Goal: Navigation & Orientation: Find specific page/section

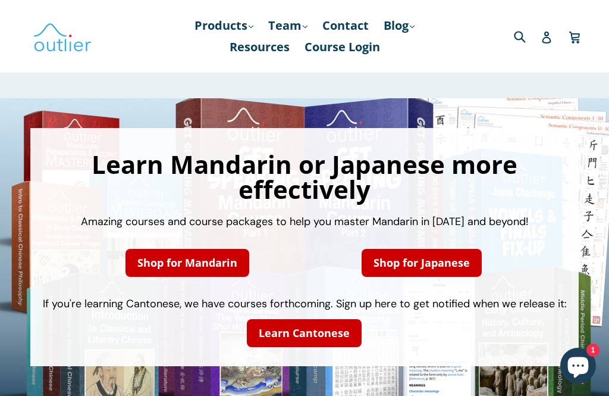
click at [233, 17] on link "Products .cls-1{fill:#231f20} expand" at bounding box center [224, 25] width 71 height 21
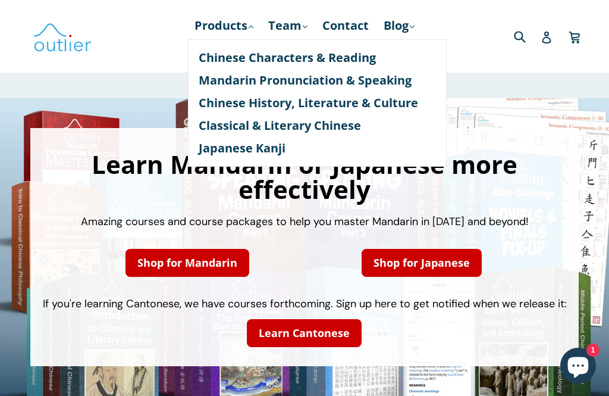
click at [244, 20] on link "Products .cls-1{fill:#231f20} expand" at bounding box center [224, 25] width 71 height 21
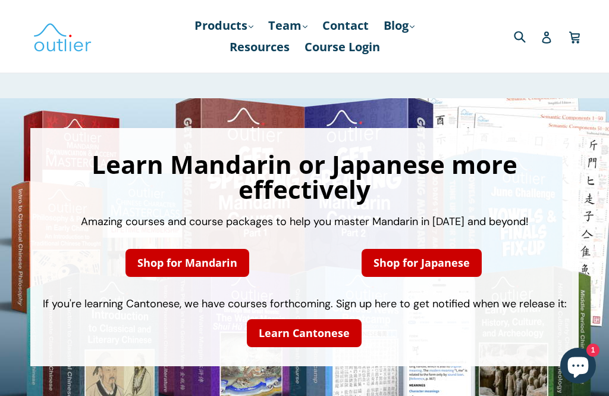
click at [274, 54] on link "Resources" at bounding box center [260, 46] width 72 height 21
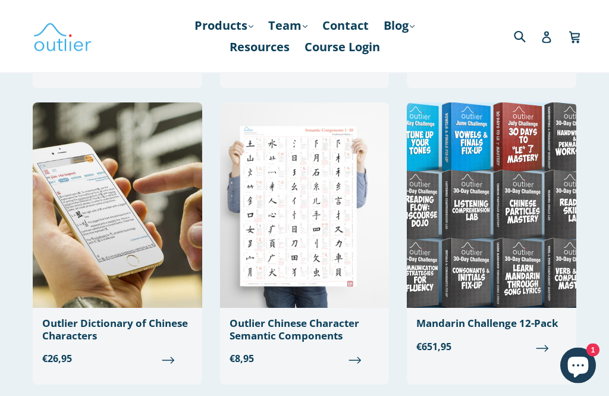
scroll to position [366, 0]
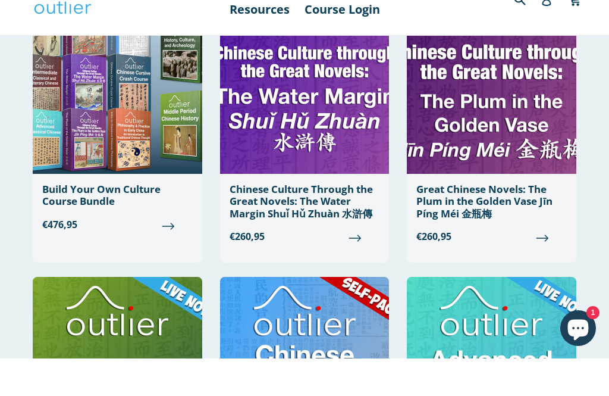
scroll to position [197, 0]
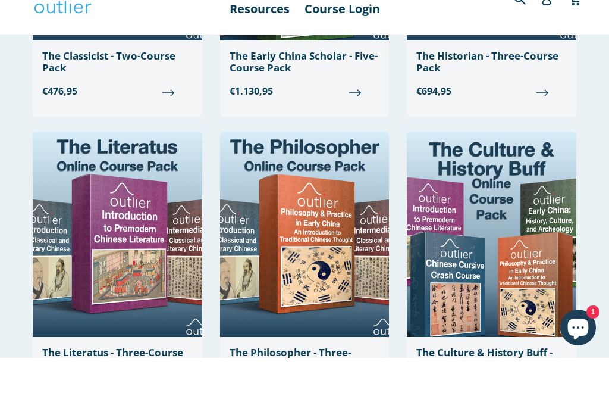
scroll to position [1230, 0]
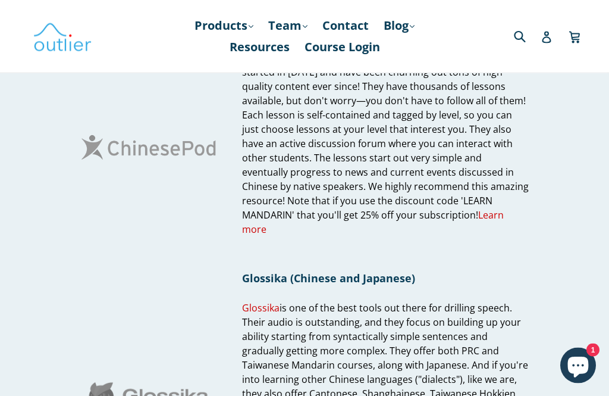
scroll to position [286, 0]
